Goal: Navigation & Orientation: Find specific page/section

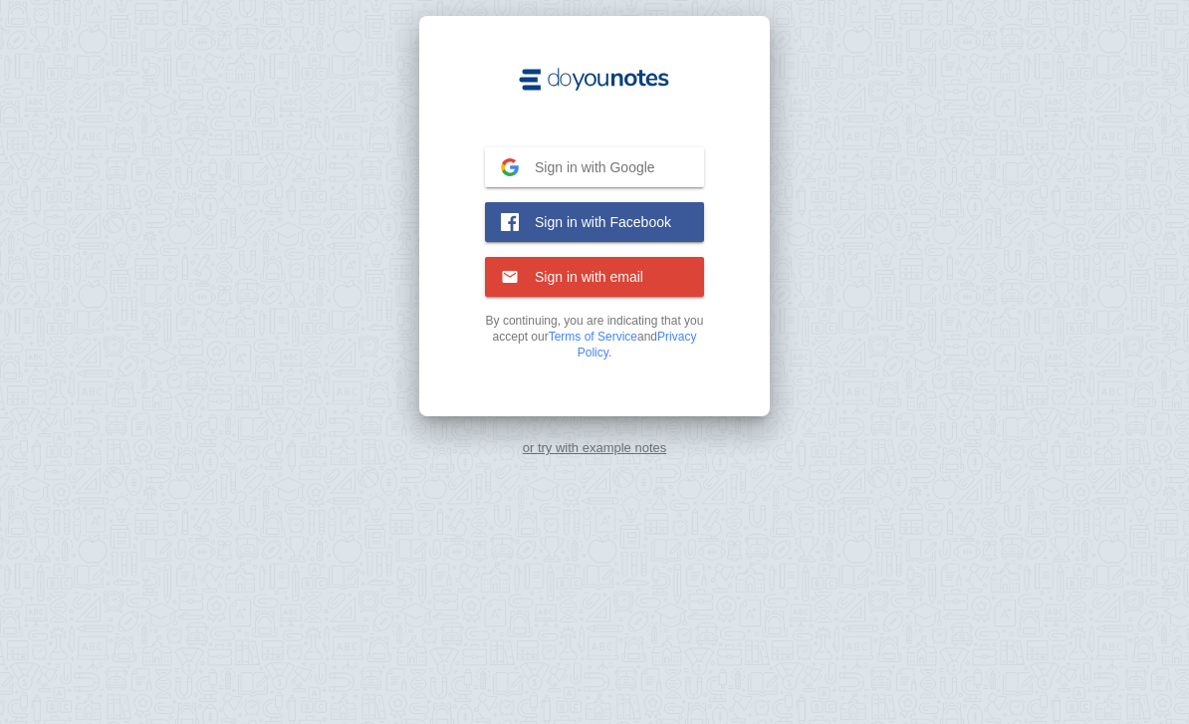
click at [610, 404] on div "or try with example notes" at bounding box center [594, 247] width 1189 height 495
click at [618, 440] on link "or try with example notes" at bounding box center [595, 447] width 144 height 15
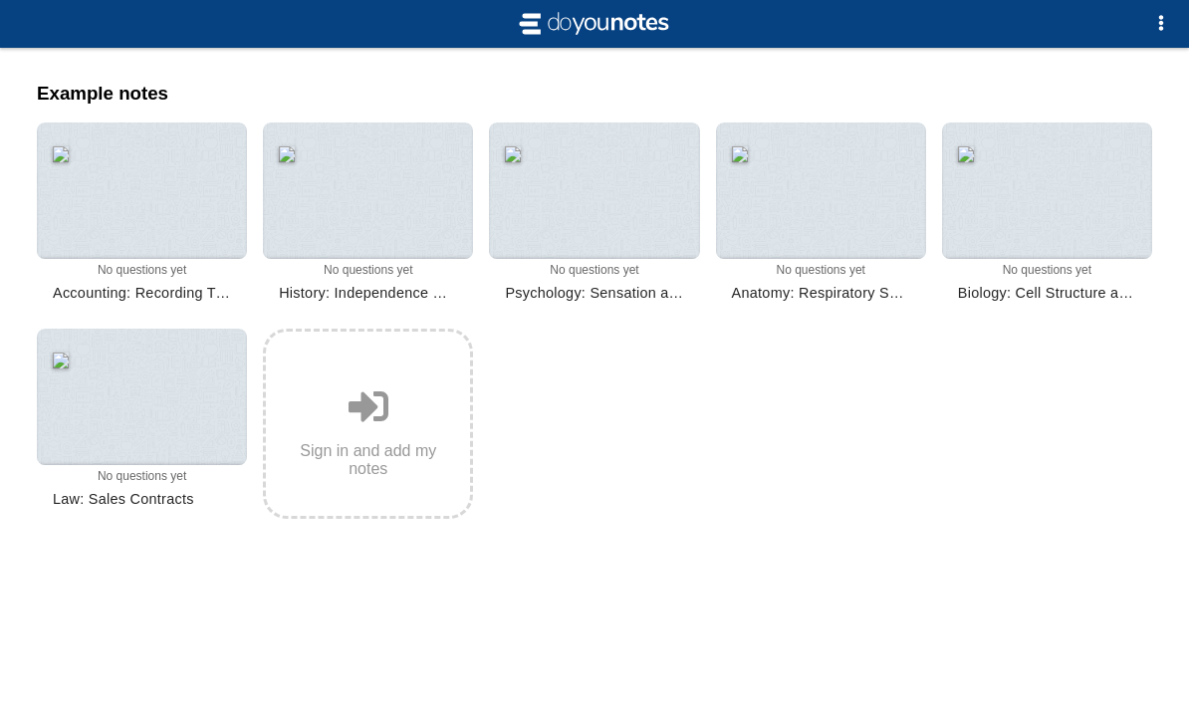
click at [152, 431] on div at bounding box center [142, 397] width 210 height 136
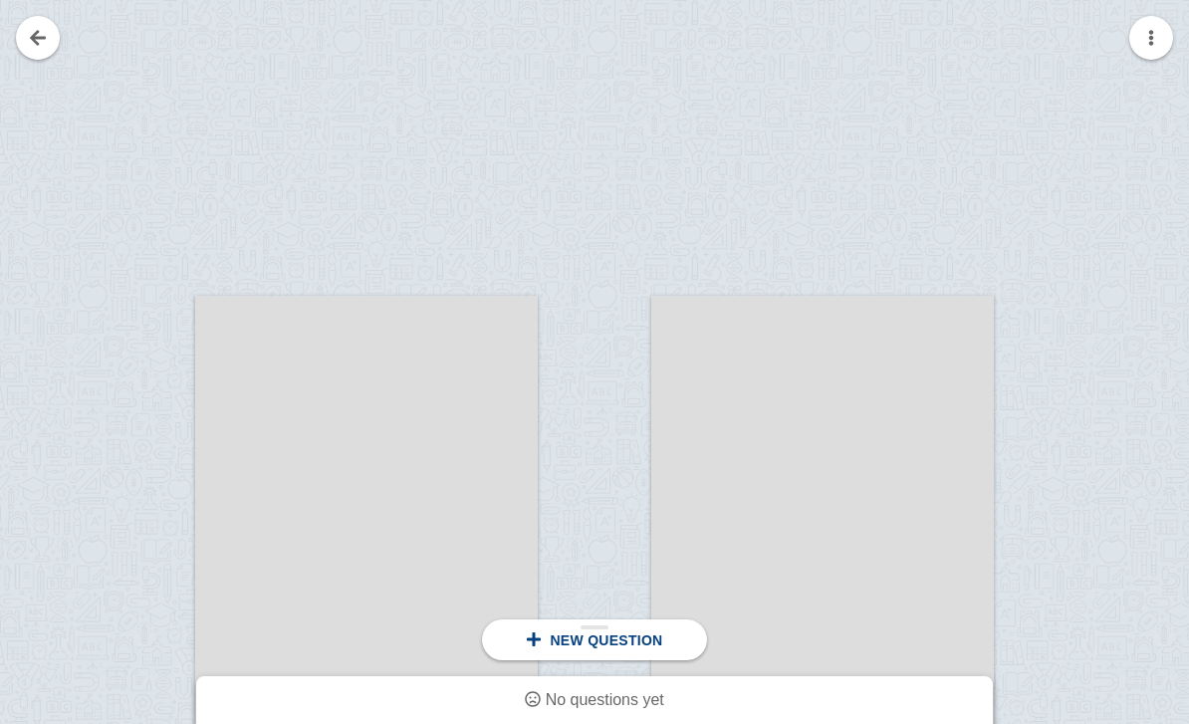
click at [52, 42] on link at bounding box center [38, 38] width 44 height 44
